Goal: Task Accomplishment & Management: Understand process/instructions

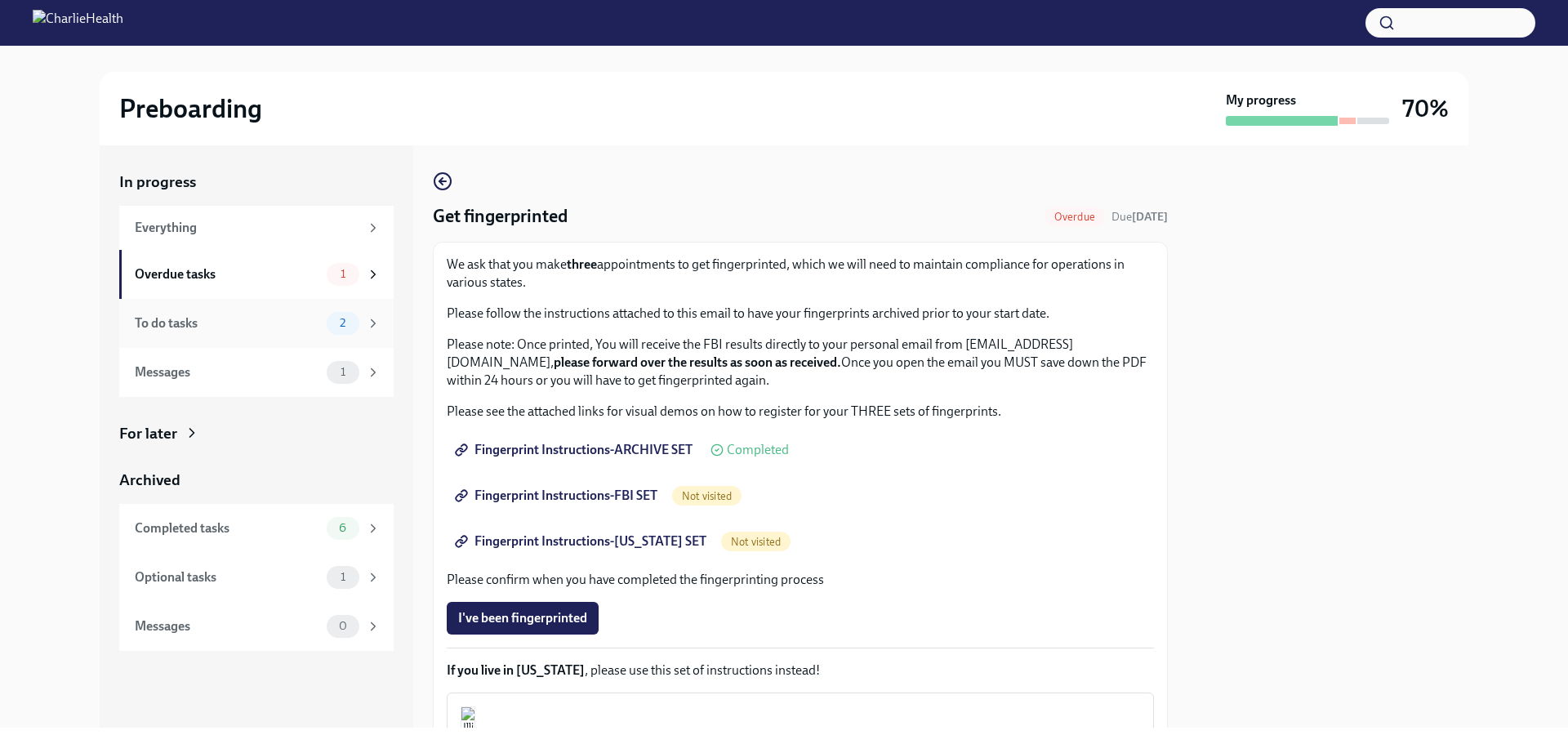
click at [174, 327] on div "To do tasks" at bounding box center [228, 323] width 185 height 18
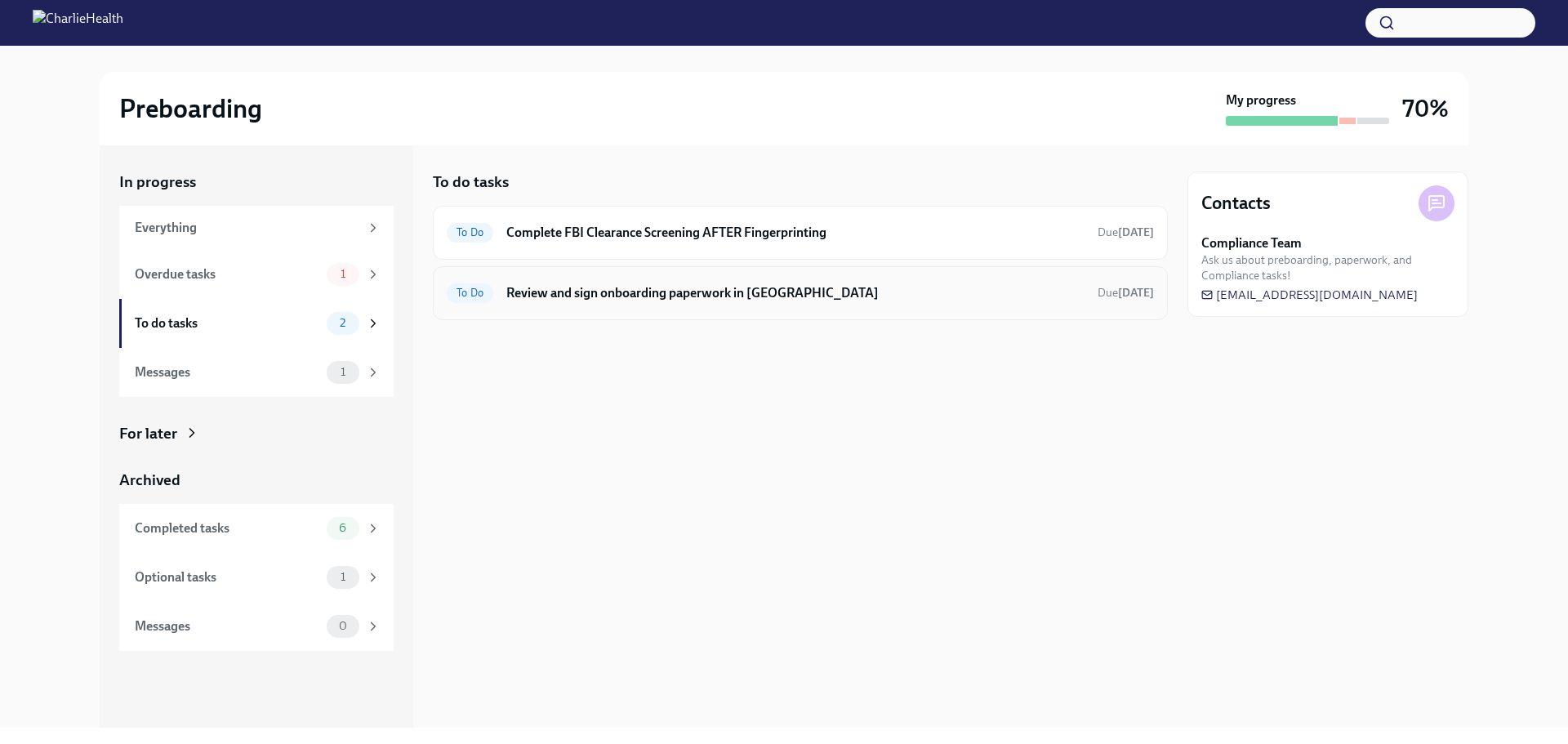
click at [678, 294] on h6 "Review and sign onboarding paperwork in [GEOGRAPHIC_DATA]" at bounding box center [796, 293] width 579 height 18
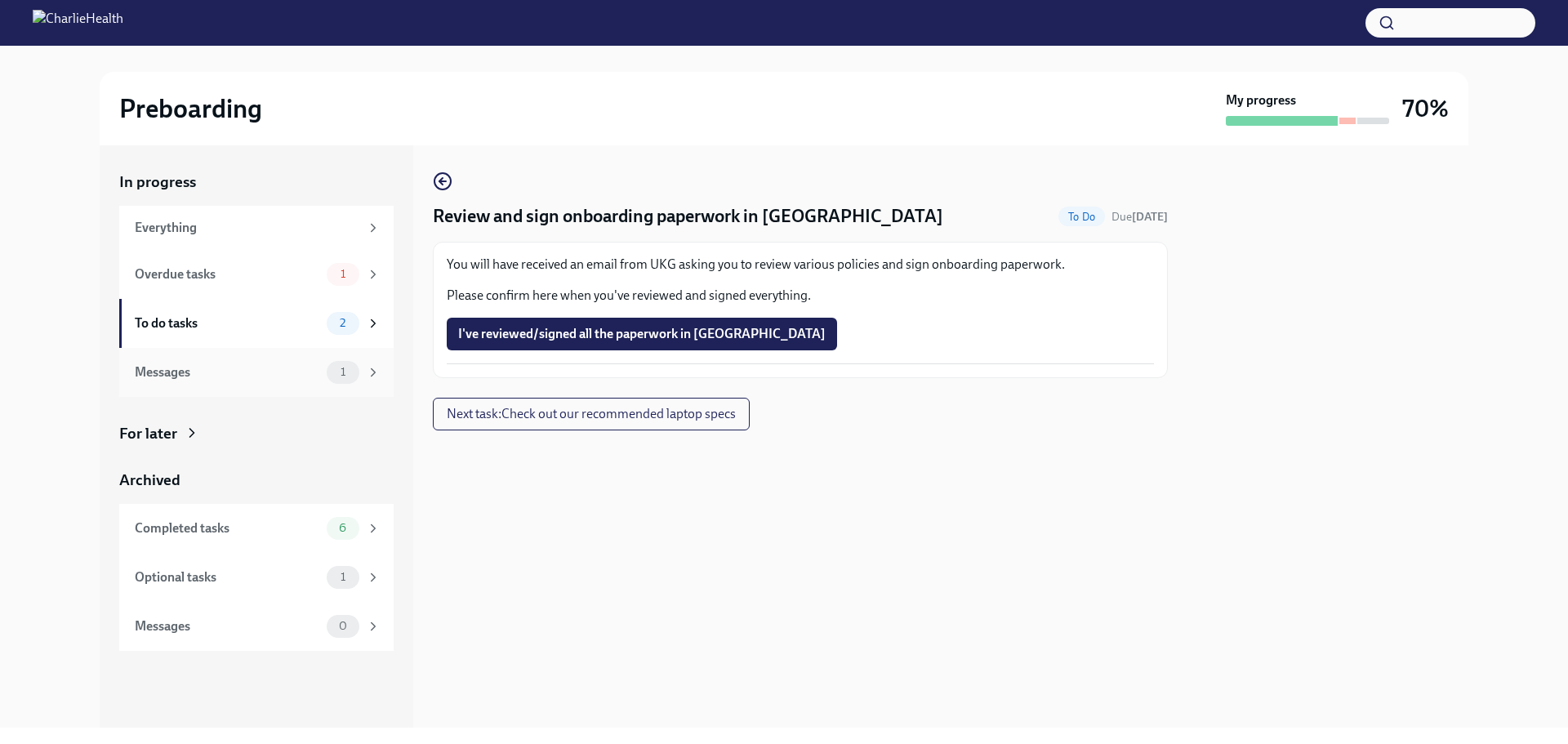
click at [171, 361] on div "Messages 1" at bounding box center [258, 372] width 246 height 23
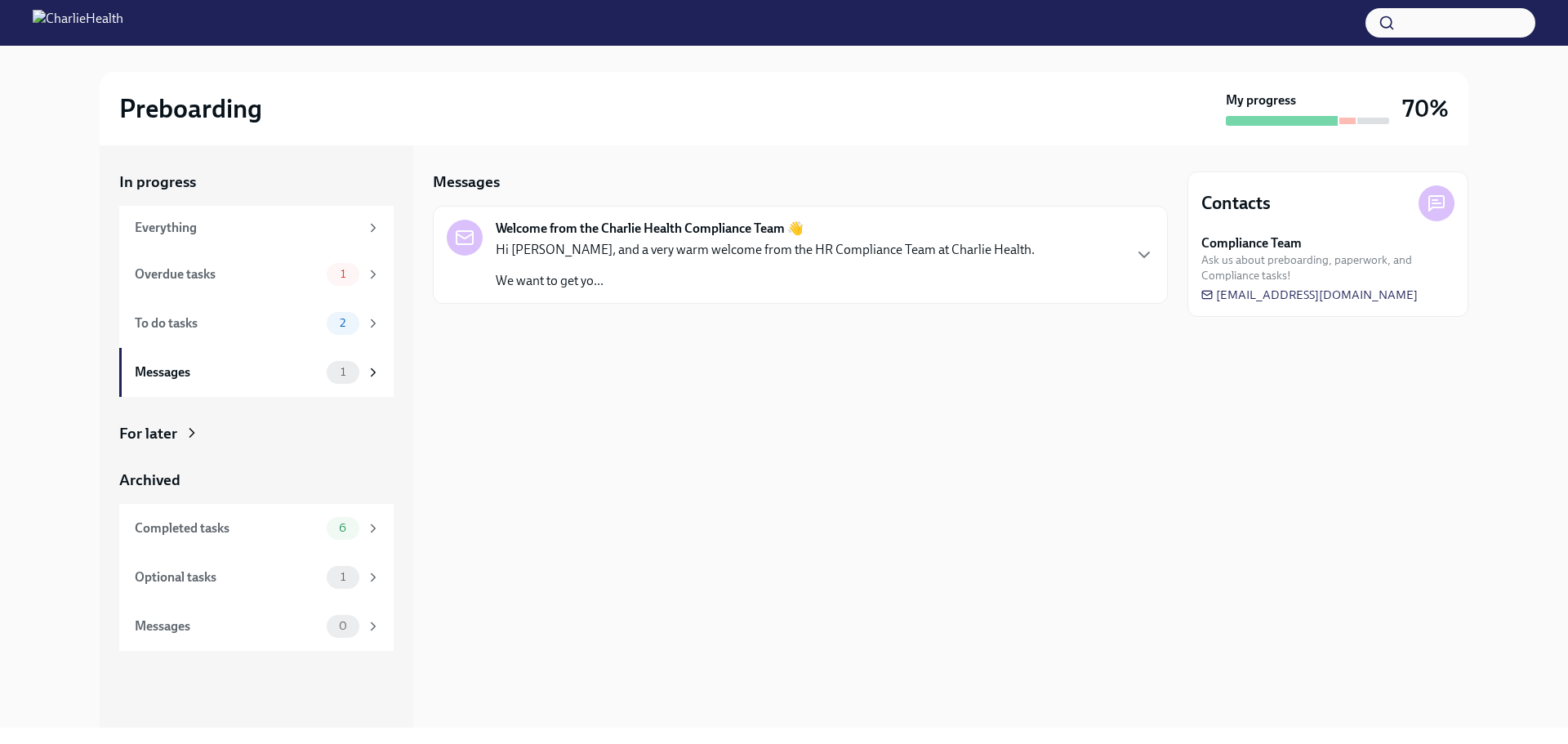
click at [675, 232] on strong "Welcome from the Charlie Health Compliance Team 👋" at bounding box center [649, 229] width 308 height 18
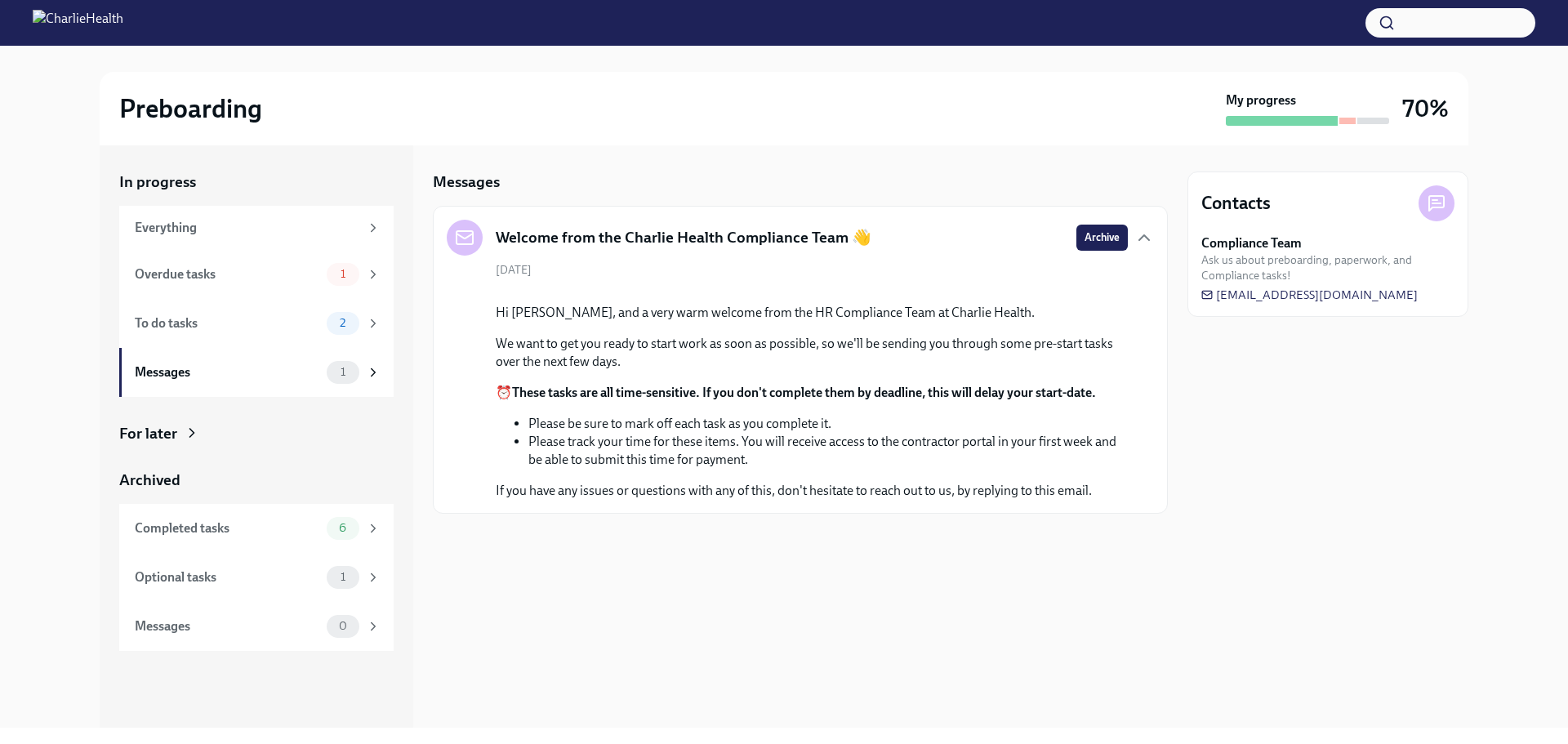
click at [673, 233] on h5 "Welcome from the Charlie Health Compliance Team 👋" at bounding box center [684, 237] width 376 height 22
click at [180, 274] on div "Overdue tasks" at bounding box center [228, 274] width 185 height 18
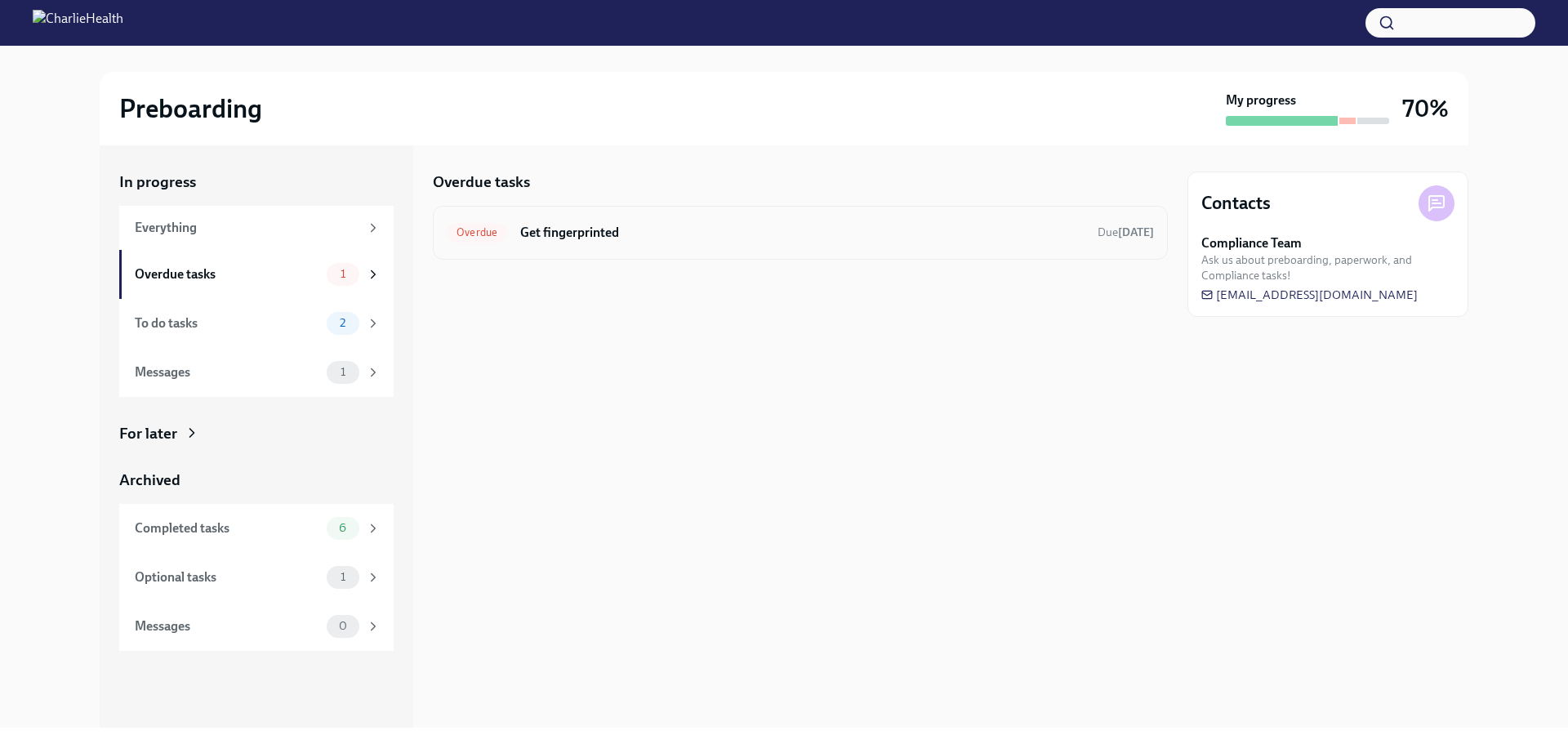
click at [738, 245] on div "Overdue Get fingerprinted Due [DATE]" at bounding box center [800, 233] width 708 height 26
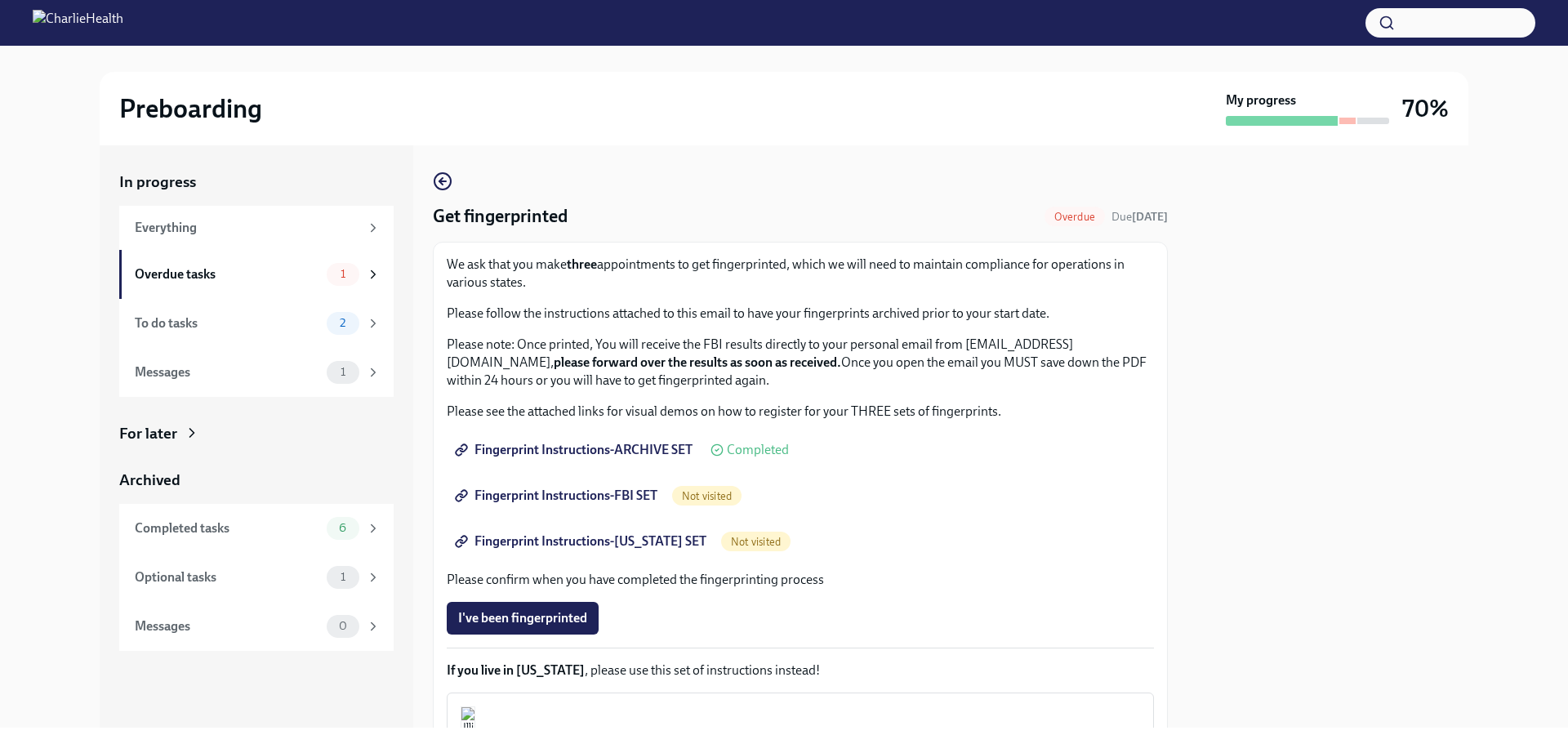
click at [543, 497] on span "Fingerprint Instructions-FBI SET" at bounding box center [558, 495] width 199 height 16
drag, startPoint x: 461, startPoint y: 264, endPoint x: 1135, endPoint y: 280, distance: 674.2
click at [1135, 280] on p "We ask that you make three appointments to get fingerprinted, which we will nee…" at bounding box center [800, 273] width 708 height 36
click at [497, 314] on p "Please follow the instructions attached to this email to have your fingerprints…" at bounding box center [800, 314] width 708 height 18
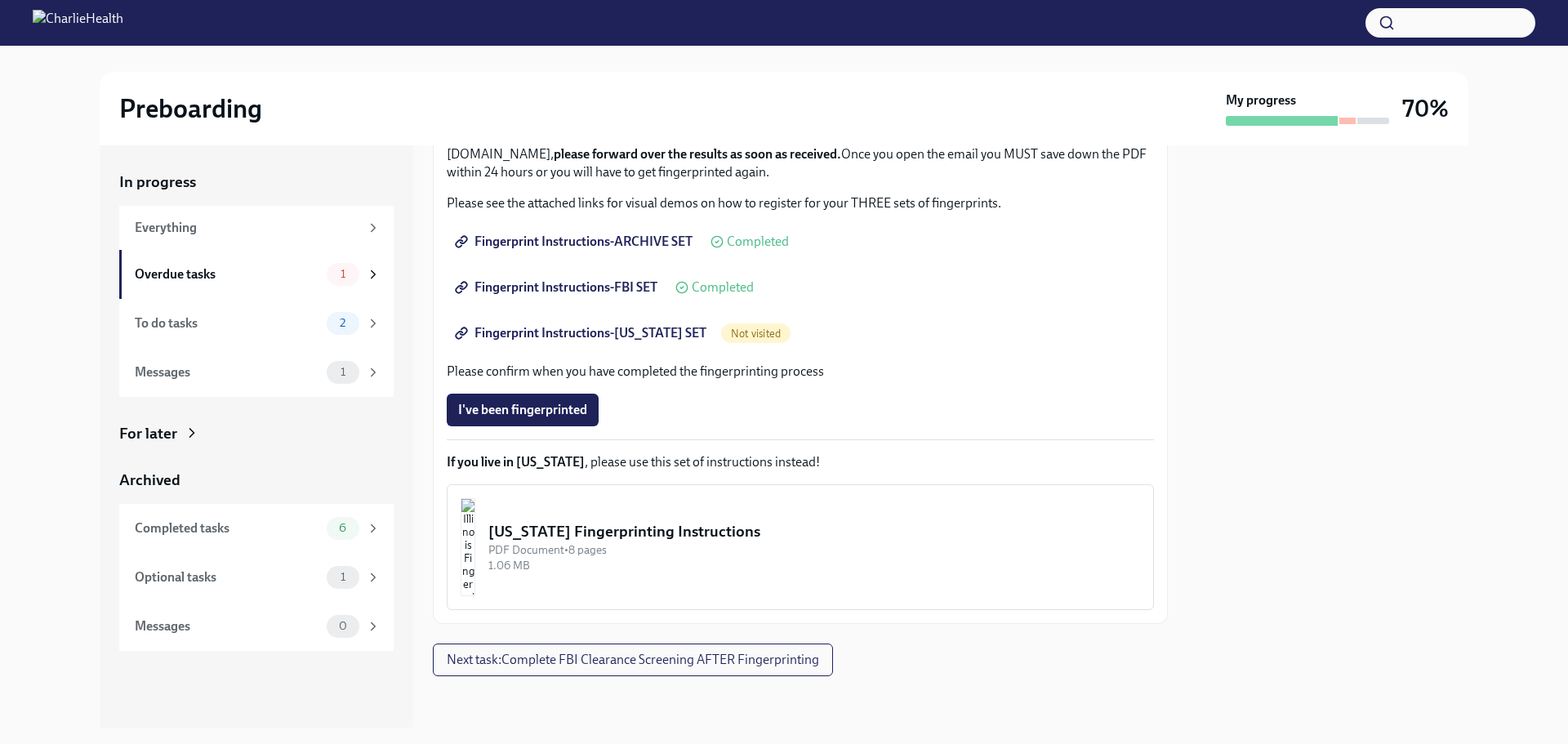
scroll to position [209, 0]
click at [560, 249] on span "Fingerprint Instructions-ARCHIVE SET" at bounding box center [575, 241] width 235 height 16
click at [616, 286] on span "Fingerprint Instructions-FBI SET" at bounding box center [558, 287] width 199 height 16
click at [537, 282] on span "Fingerprint Instructions-FBI SET" at bounding box center [558, 287] width 199 height 16
click at [537, 335] on span "Fingerprint Instructions-[US_STATE] SET" at bounding box center [582, 332] width 249 height 16
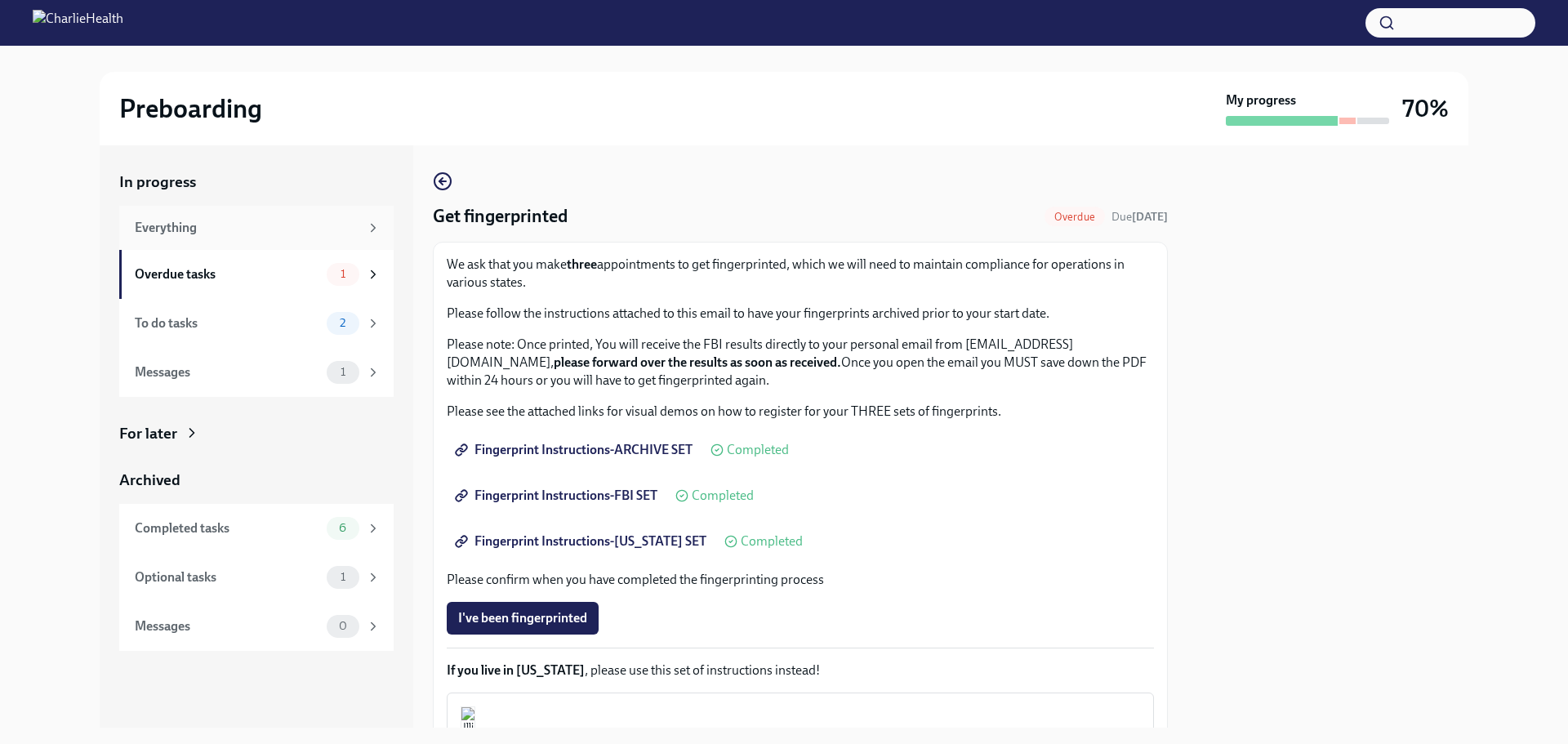
click at [190, 226] on div "Everything" at bounding box center [247, 228] width 224 height 18
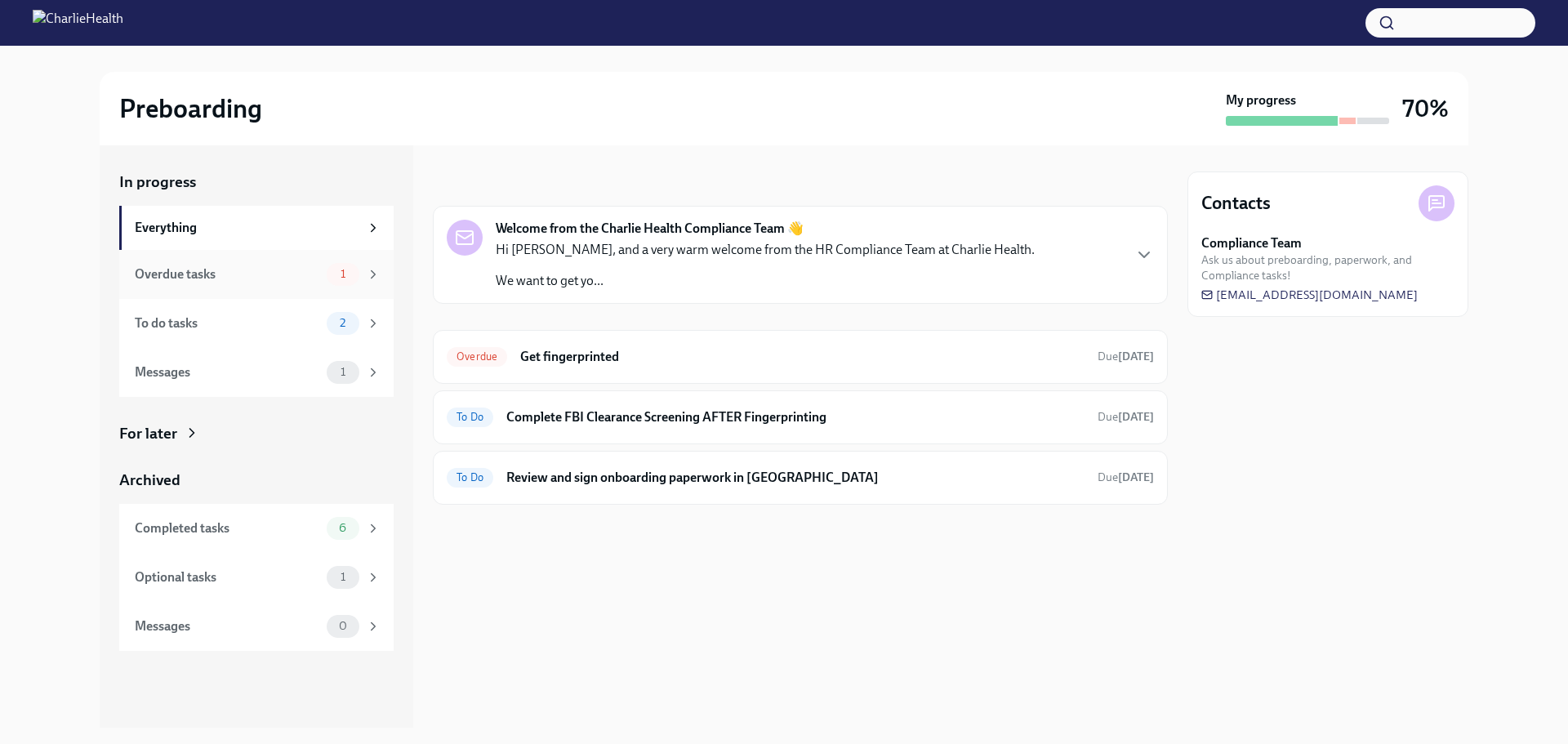
click at [225, 275] on div "Overdue tasks" at bounding box center [228, 274] width 185 height 18
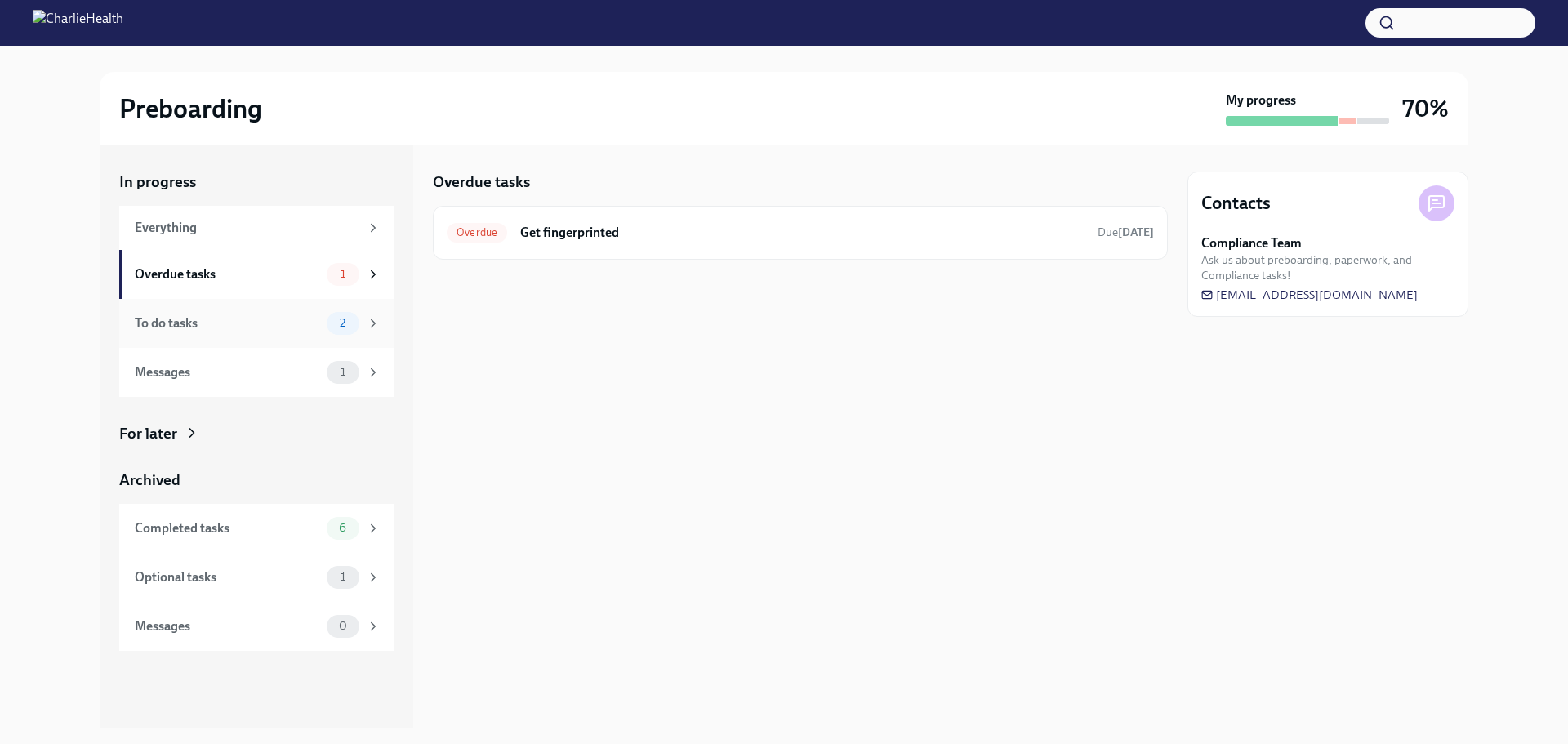
click at [166, 327] on div "To do tasks" at bounding box center [228, 323] width 185 height 18
